Goal: Task Accomplishment & Management: Manage account settings

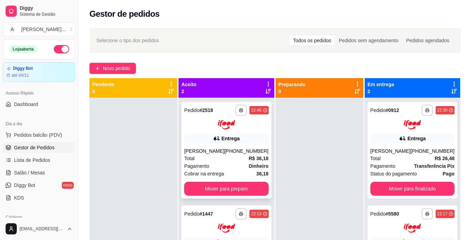
scroll to position [70, 0]
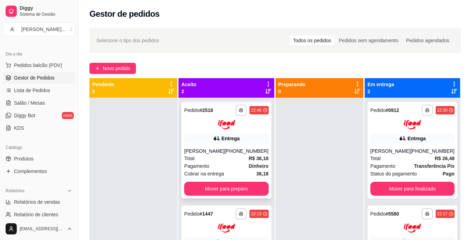
click at [216, 163] on div "Pagamento Dinheiro" at bounding box center [226, 166] width 84 height 8
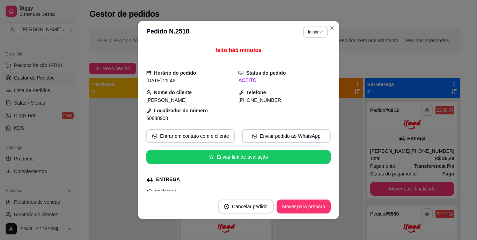
click at [303, 35] on button "Imprimir" at bounding box center [315, 32] width 25 height 11
click at [305, 58] on button "IMPRESSORA" at bounding box center [300, 56] width 49 height 11
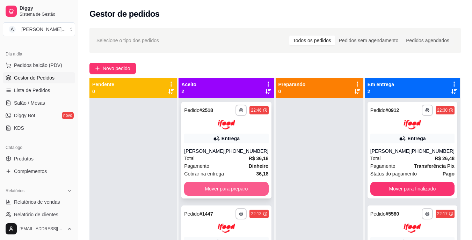
click at [251, 188] on button "Mover para preparo" at bounding box center [226, 189] width 84 height 14
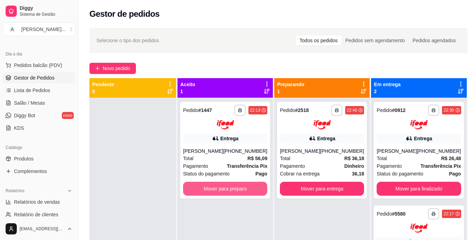
click at [251, 188] on button "Mover para preparo" at bounding box center [225, 189] width 84 height 14
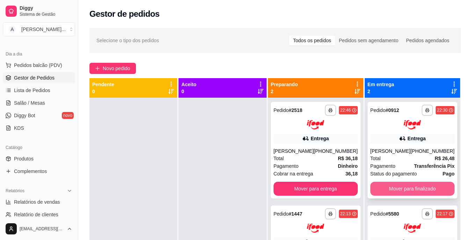
click at [429, 192] on button "Mover para finalizado" at bounding box center [412, 189] width 84 height 14
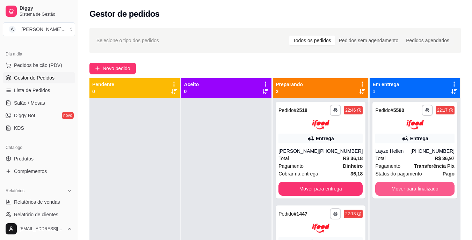
click at [429, 192] on button "Mover para finalizado" at bounding box center [414, 189] width 79 height 14
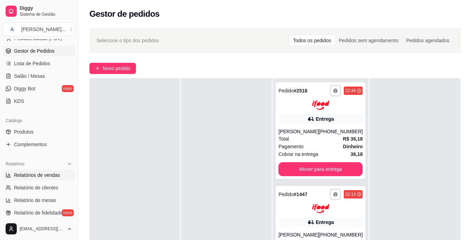
scroll to position [105, 0]
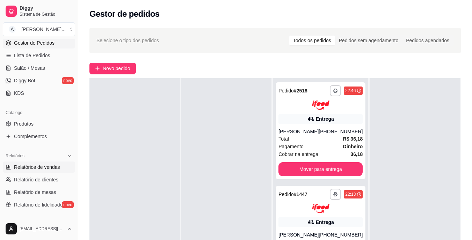
click at [51, 172] on link "Relatórios de vendas" at bounding box center [39, 167] width 72 height 11
select select "ALL"
select select "0"
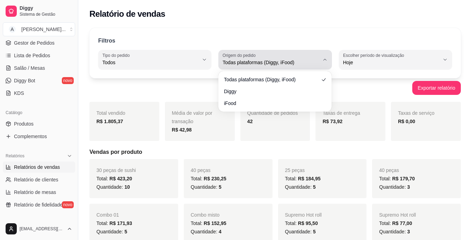
click at [298, 64] on span "Todas plataformas (Diggy, iFood)" at bounding box center [270, 62] width 96 height 7
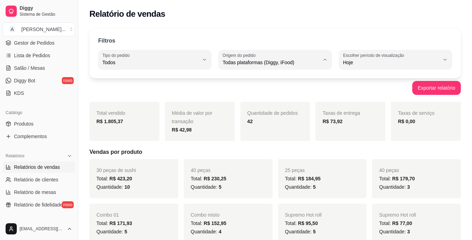
click at [286, 94] on span "Diggy" at bounding box center [271, 90] width 91 height 7
type input "DIGGY"
select select "DIGGY"
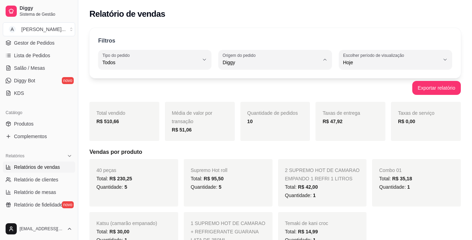
click at [162, 93] on div "Exportar relatório" at bounding box center [274, 88] width 371 height 14
